Goal: Browse casually: Explore the website without a specific task or goal

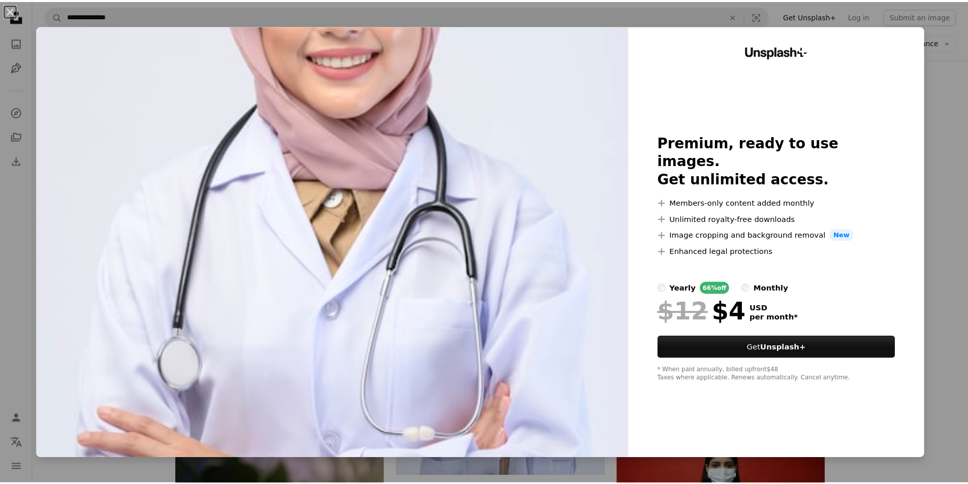
scroll to position [1196, 0]
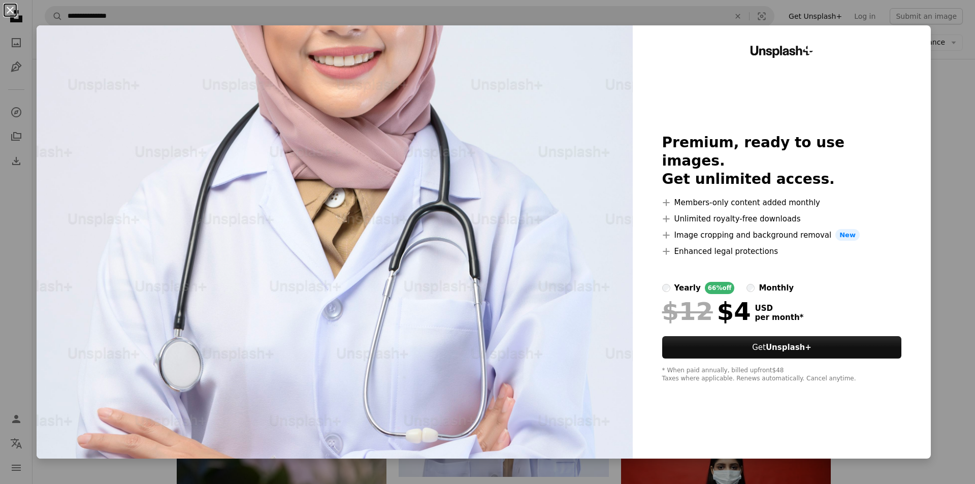
click at [7, 8] on button "An X shape" at bounding box center [10, 10] width 12 height 12
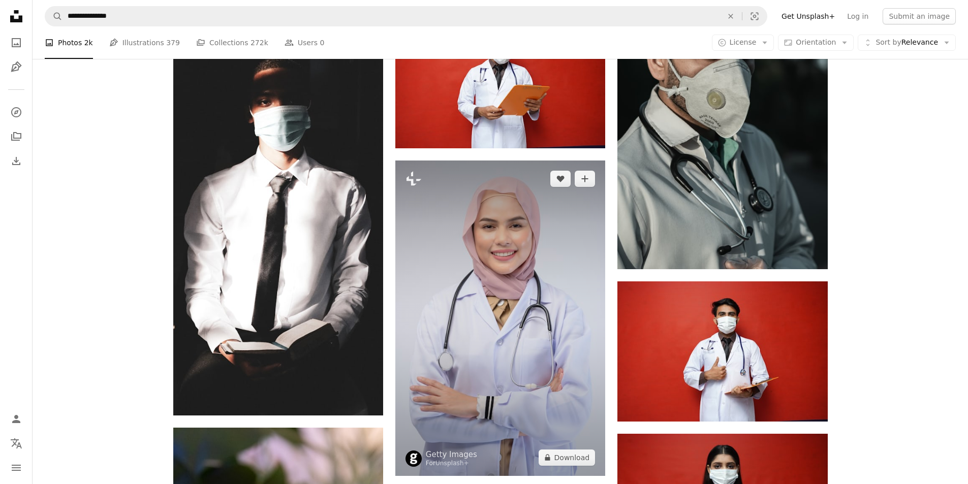
click at [519, 344] on img at bounding box center [500, 318] width 210 height 315
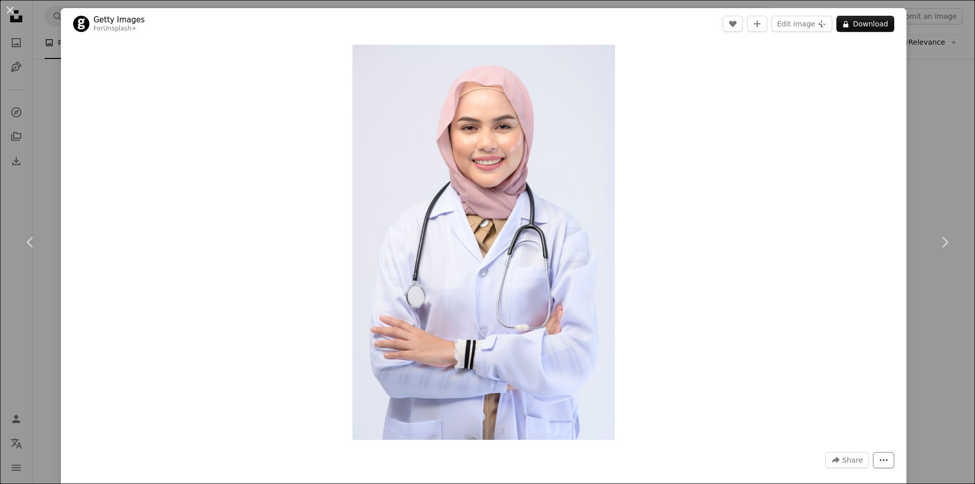
click at [875, 455] on button "More Actions" at bounding box center [883, 460] width 21 height 16
click at [847, 459] on dialog "An X shape Chevron left Chevron right Getty Images For Unsplash+ A heart A plus…" at bounding box center [487, 242] width 975 height 484
click at [843, 462] on span "Share" at bounding box center [853, 460] width 20 height 15
click at [825, 411] on div "A forward-right arrow Share via..." at bounding box center [815, 408] width 83 height 18
click at [927, 239] on dialog "An X shape Chevron left Chevron right Getty Images For Unsplash+ A heart A plus…" at bounding box center [487, 242] width 975 height 484
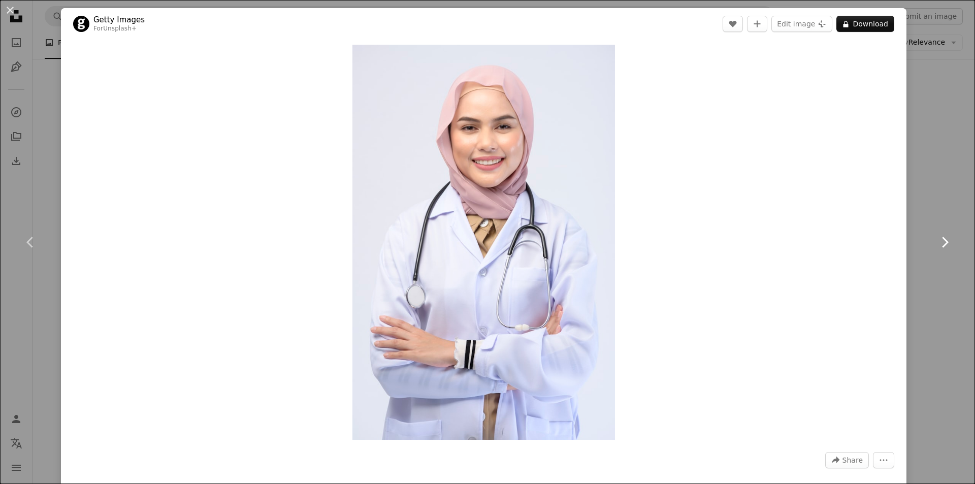
click at [939, 239] on icon "Chevron right" at bounding box center [945, 242] width 16 height 16
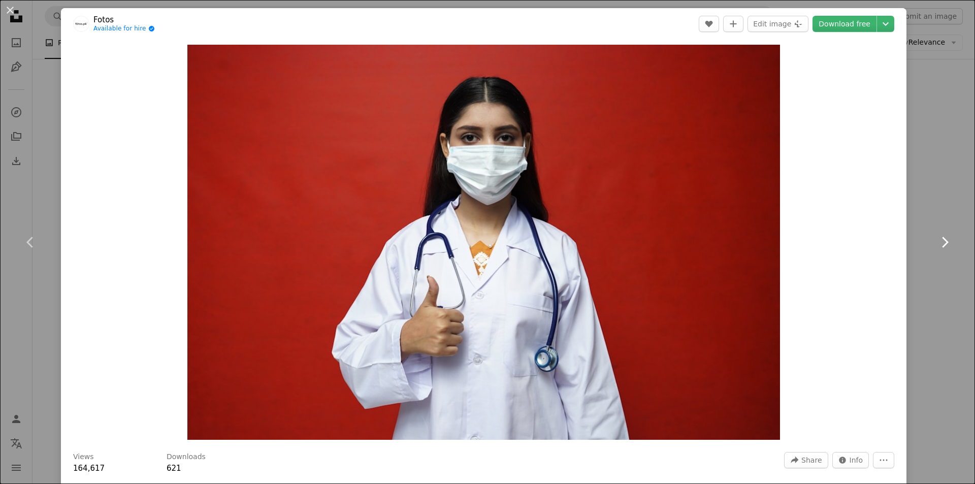
click at [938, 240] on icon "Chevron right" at bounding box center [945, 242] width 16 height 16
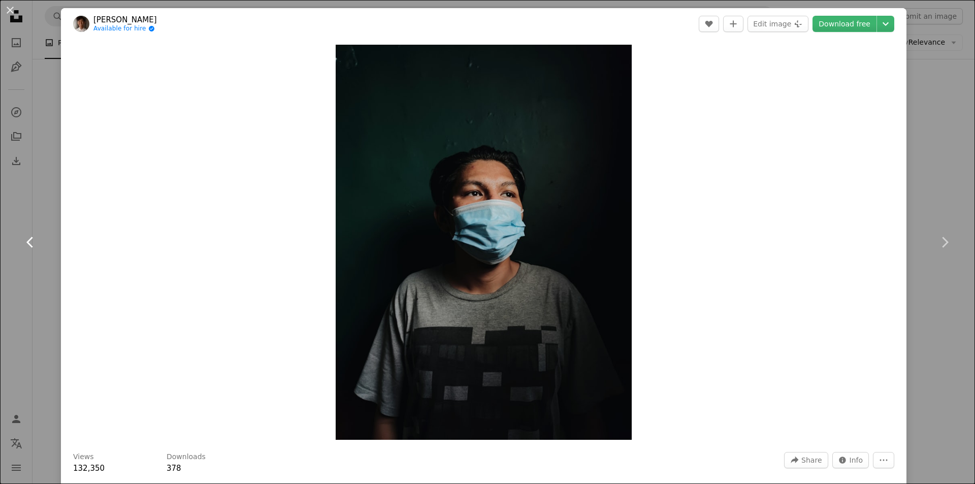
click at [31, 243] on icon "Chevron left" at bounding box center [30, 242] width 16 height 16
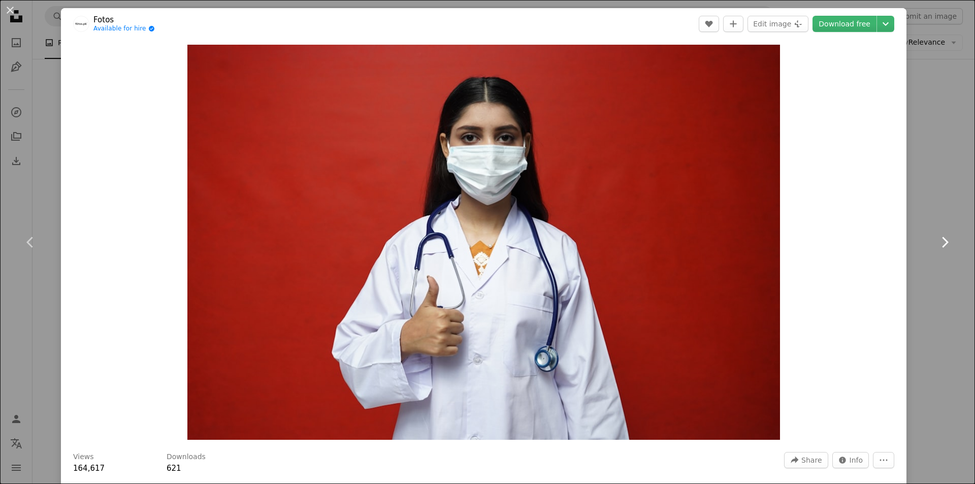
click at [938, 235] on icon "Chevron right" at bounding box center [945, 242] width 16 height 16
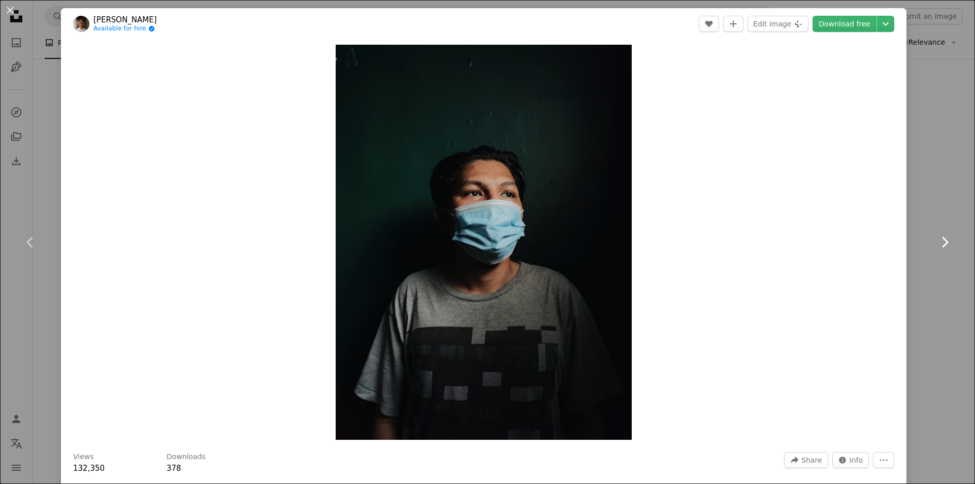
click at [937, 241] on icon "Chevron right" at bounding box center [945, 242] width 16 height 16
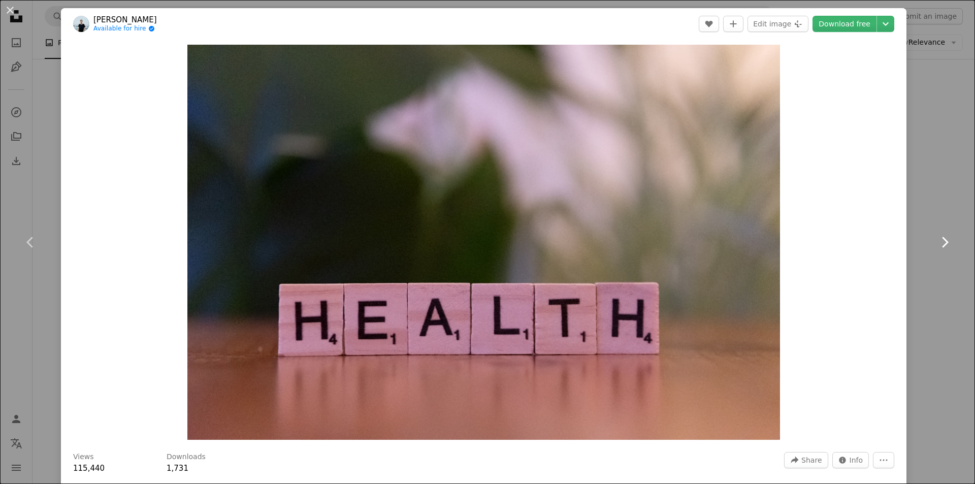
click at [937, 241] on icon "Chevron right" at bounding box center [945, 242] width 16 height 16
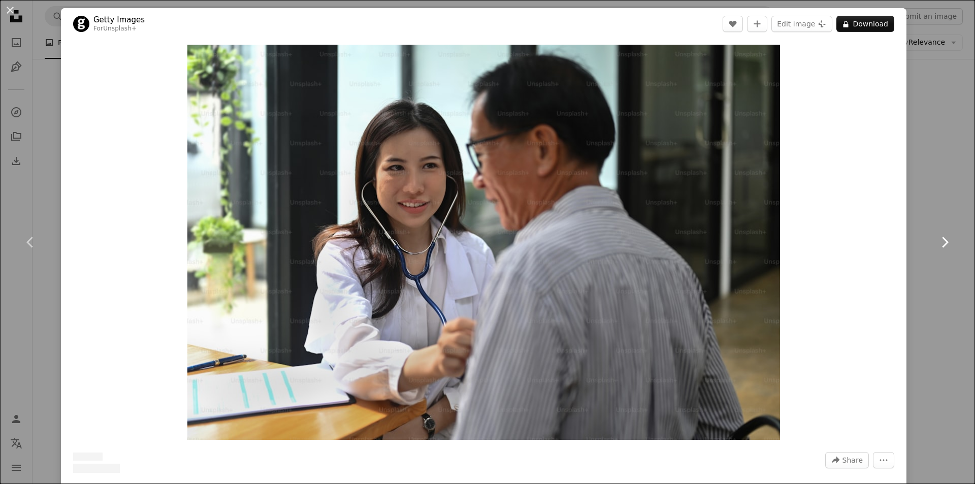
click at [937, 241] on icon "Chevron right" at bounding box center [945, 242] width 16 height 16
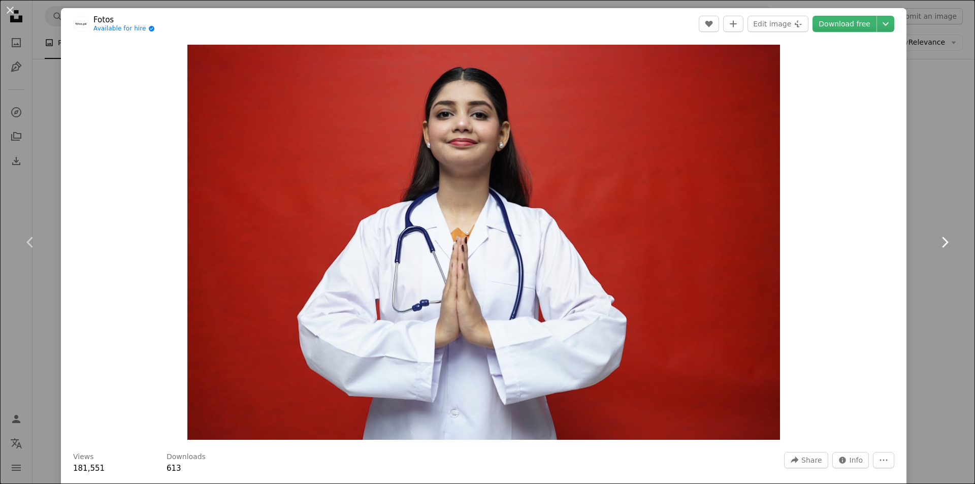
click at [937, 243] on icon "Chevron right" at bounding box center [945, 242] width 16 height 16
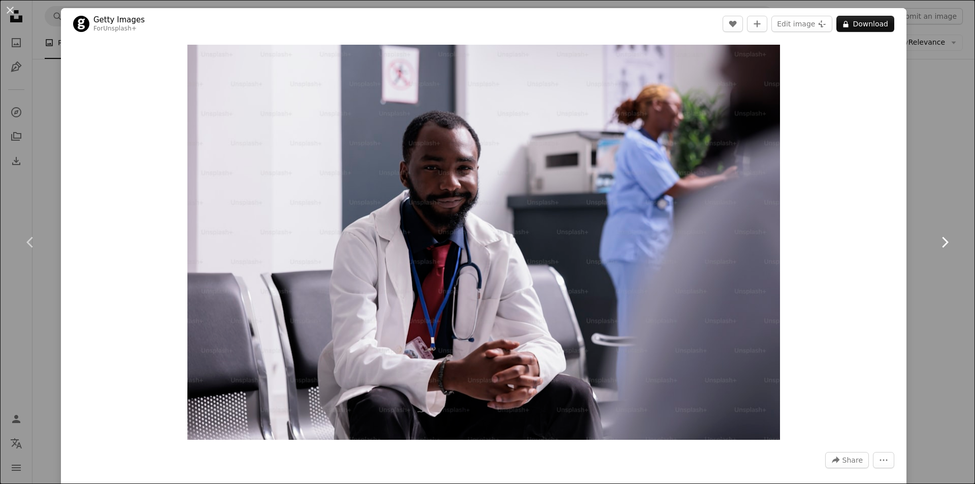
click at [937, 243] on icon "Chevron right" at bounding box center [945, 242] width 16 height 16
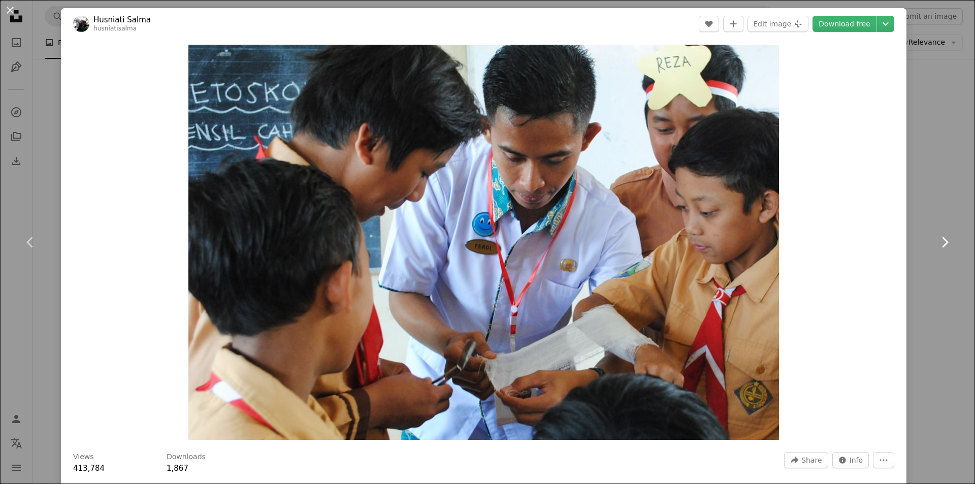
click at [937, 243] on icon "Chevron right" at bounding box center [945, 242] width 16 height 16
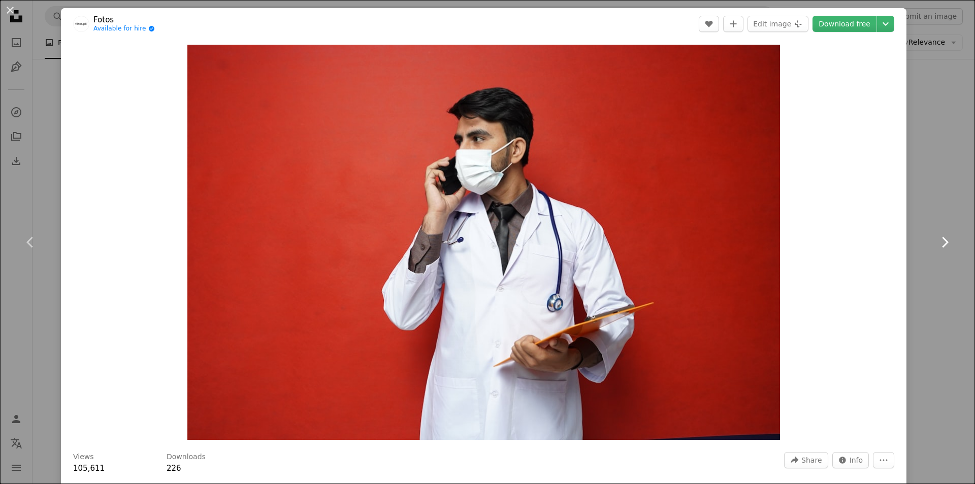
click at [937, 243] on icon "Chevron right" at bounding box center [945, 242] width 16 height 16
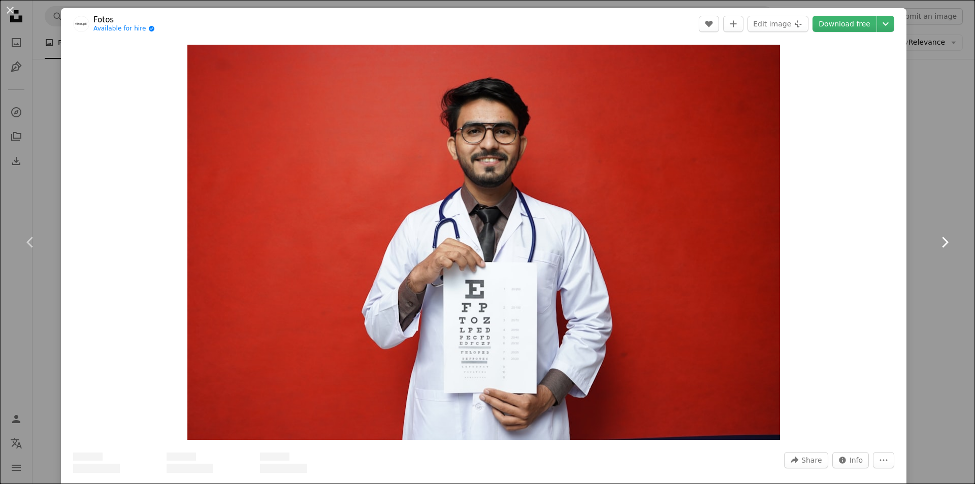
click at [937, 243] on icon "Chevron right" at bounding box center [945, 242] width 16 height 16
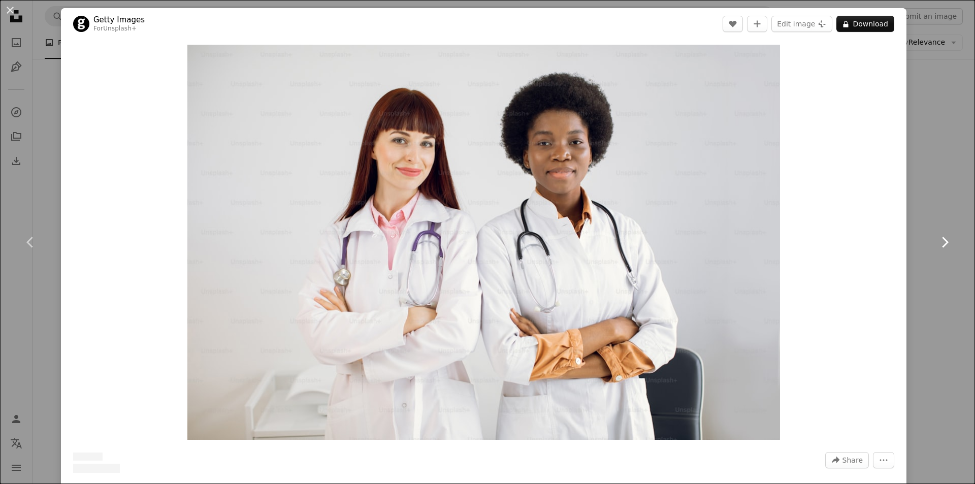
click at [937, 243] on icon "Chevron right" at bounding box center [945, 242] width 16 height 16
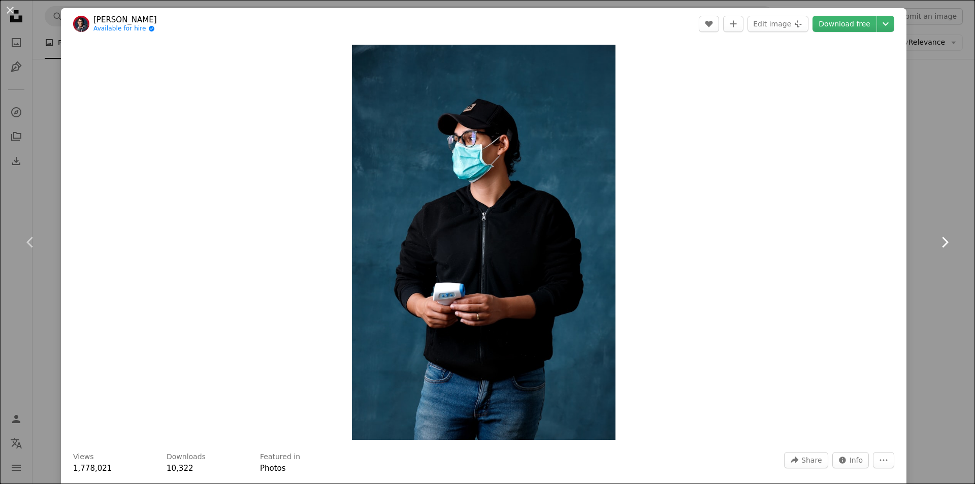
click at [937, 243] on icon "Chevron right" at bounding box center [945, 242] width 16 height 16
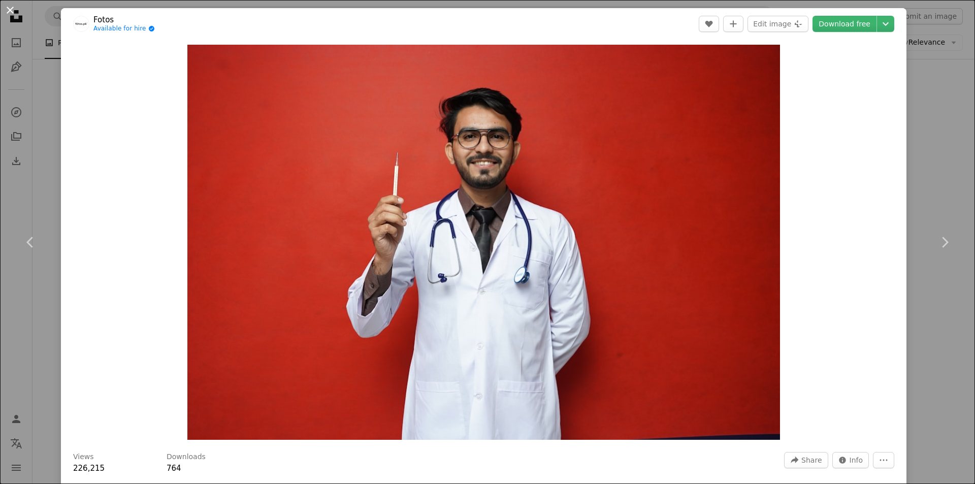
click at [14, 11] on button "An X shape" at bounding box center [10, 10] width 12 height 12
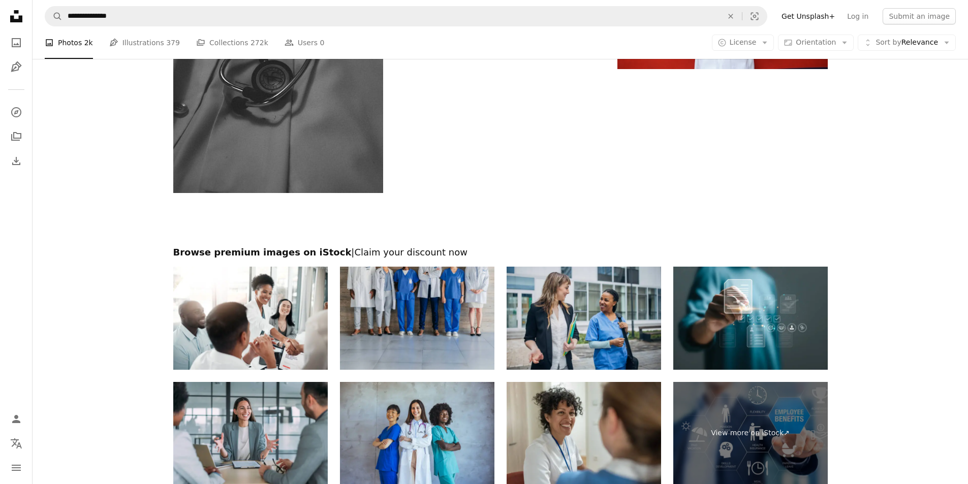
scroll to position [3113, 0]
